Goal: Navigation & Orientation: Understand site structure

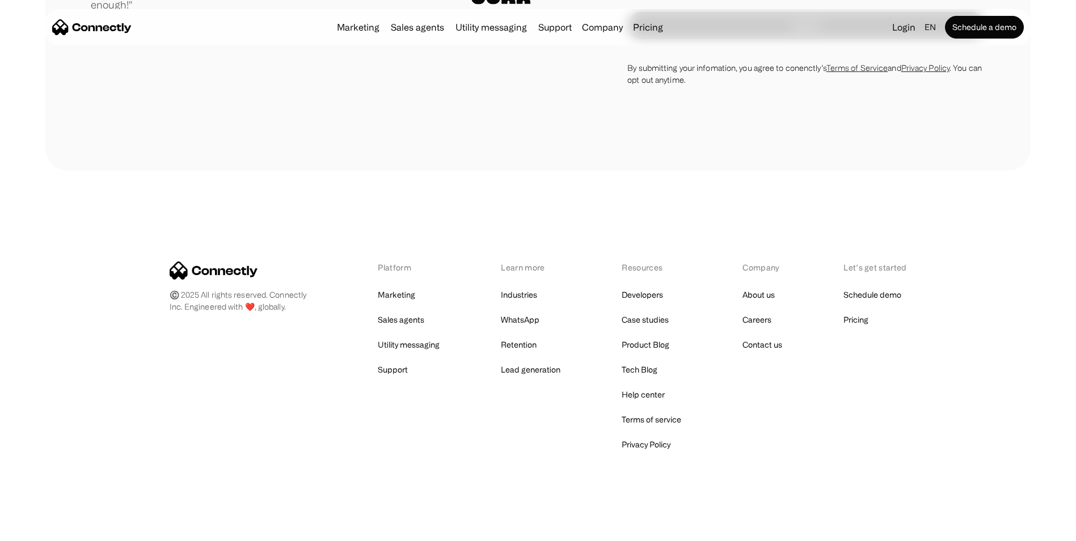
scroll to position [6714, 0]
click at [635, 342] on link "Product Blog" at bounding box center [646, 343] width 48 height 16
click at [507, 289] on link "Industries" at bounding box center [519, 293] width 36 height 16
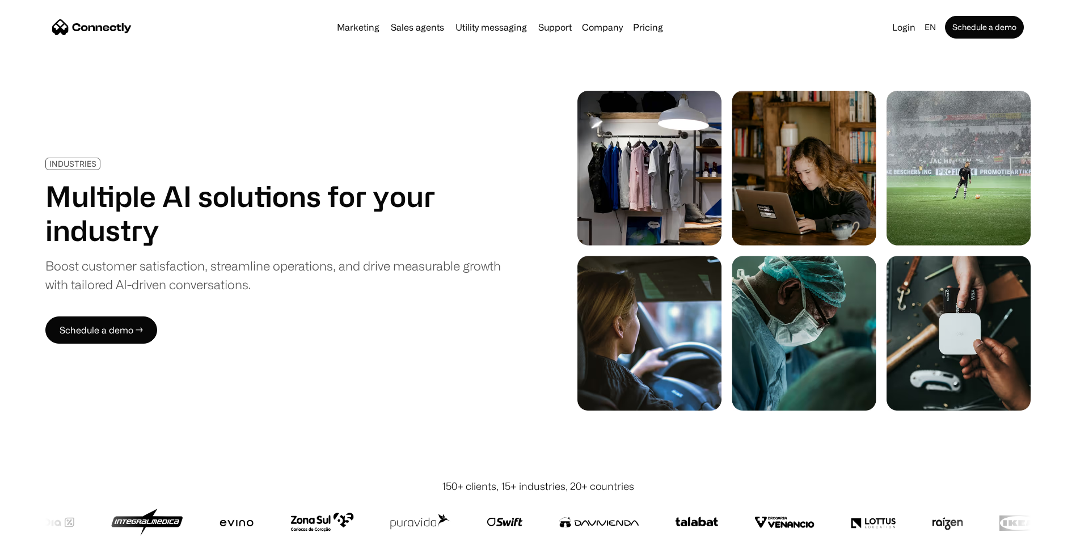
click at [112, 27] on img "home" at bounding box center [91, 27] width 79 height 16
